Goal: Find specific page/section: Find specific page/section

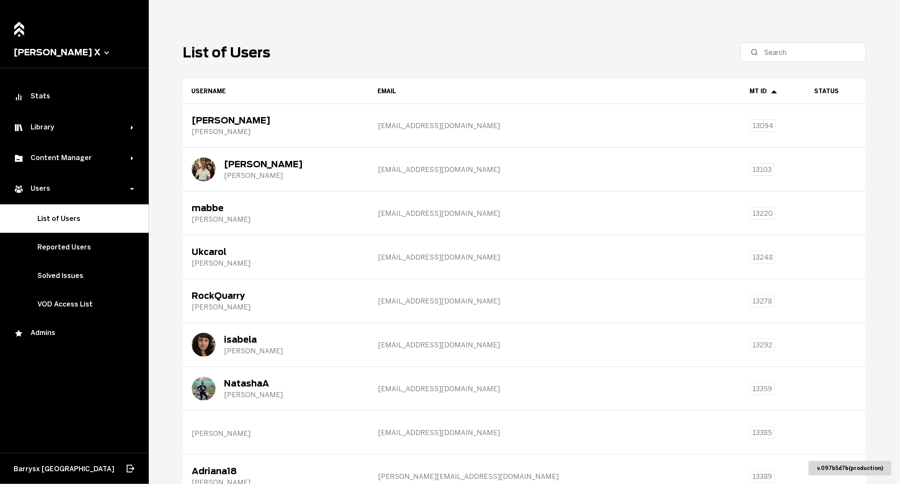
click at [799, 57] on label at bounding box center [803, 53] width 125 height 20
click at [799, 57] on input at bounding box center [806, 52] width 85 height 10
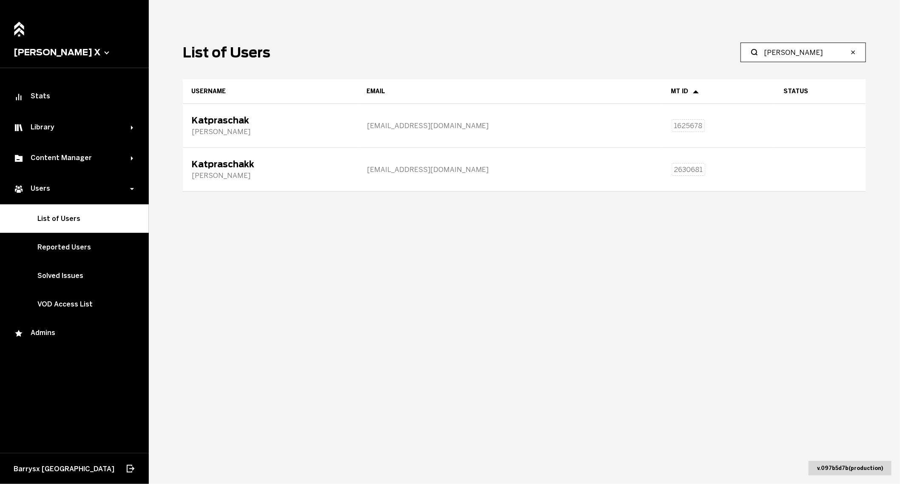
type input "[PERSON_NAME]"
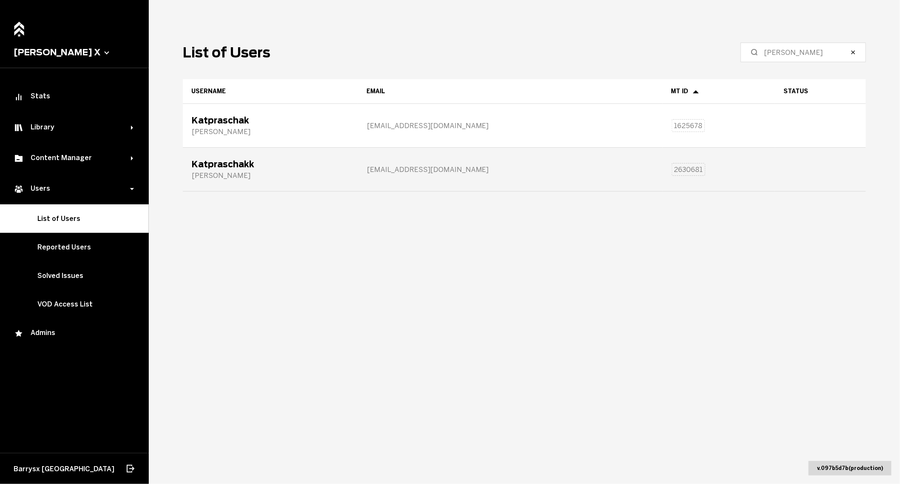
click at [224, 168] on div "Katpraschakk" at bounding box center [223, 164] width 63 height 10
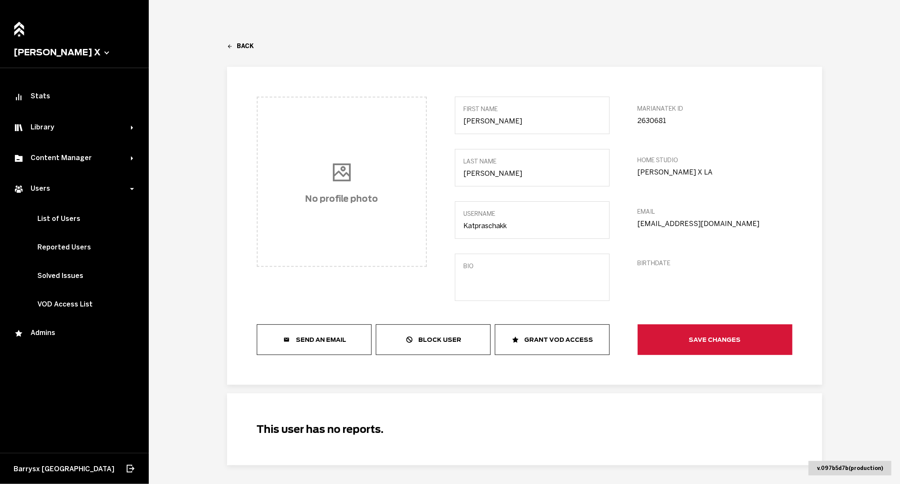
click at [659, 225] on input "[EMAIL_ADDRESS][DOMAIN_NAME]" at bounding box center [715, 223] width 155 height 8
